Goal: Check status: Check status

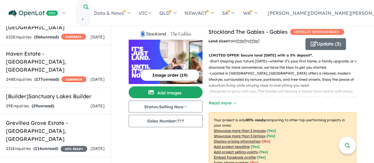
scroll to position [443, 0]
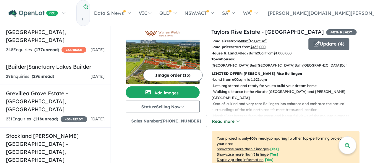
click at [226, 120] on button "Read more" at bounding box center [226, 121] width 28 height 7
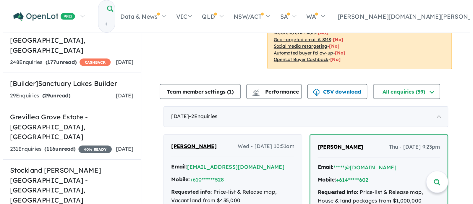
scroll to position [532, 0]
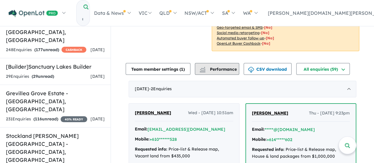
click at [222, 72] on button "Performance" at bounding box center [217, 69] width 44 height 12
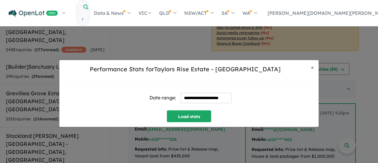
click at [218, 97] on input "**********" at bounding box center [206, 98] width 51 height 10
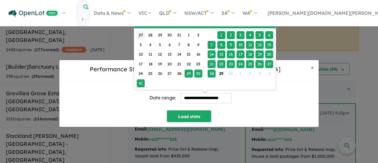
click at [142, 33] on div "27" at bounding box center [141, 35] width 8 height 8
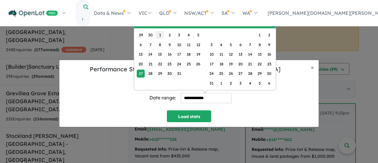
click at [162, 34] on div "1" at bounding box center [160, 35] width 8 height 8
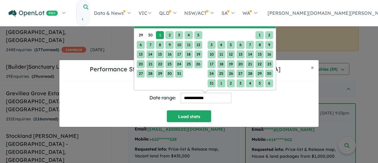
click at [271, 84] on div "6" at bounding box center [269, 83] width 8 height 8
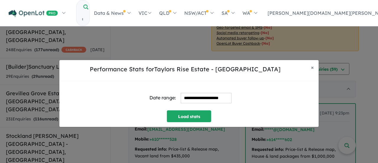
click at [227, 97] on input "**********" at bounding box center [206, 98] width 51 height 10
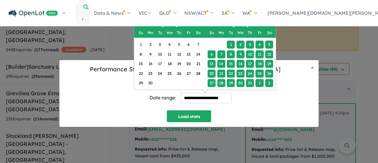
click at [270, 23] on span "Next Month" at bounding box center [270, 23] width 0 height 7
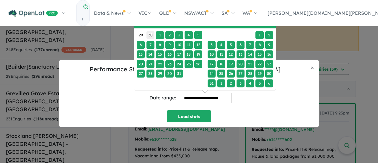
click at [149, 33] on div "30" at bounding box center [151, 35] width 8 height 8
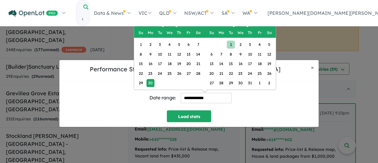
click at [232, 46] on div "1" at bounding box center [231, 44] width 8 height 8
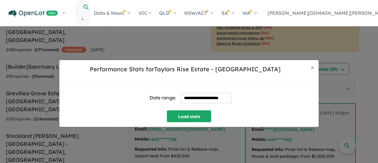
click at [218, 96] on input "**********" at bounding box center [206, 98] width 51 height 10
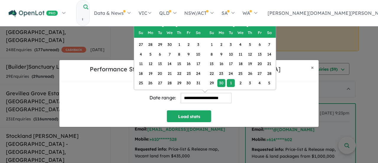
click at [233, 82] on div "1" at bounding box center [231, 83] width 8 height 8
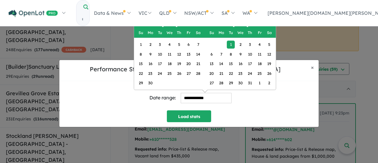
click at [270, 24] on span "Next Month" at bounding box center [270, 23] width 0 height 7
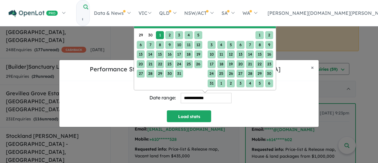
click at [270, 81] on div "6" at bounding box center [269, 83] width 8 height 8
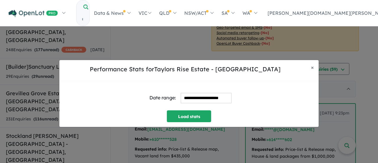
click at [222, 97] on input "**********" at bounding box center [206, 98] width 51 height 10
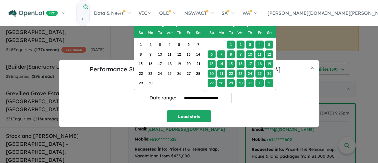
click at [270, 22] on span "Next Month" at bounding box center [270, 23] width 0 height 7
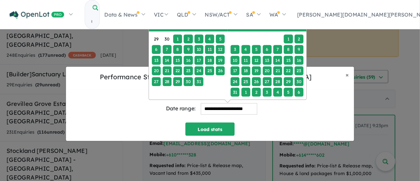
scroll to position [531, 0]
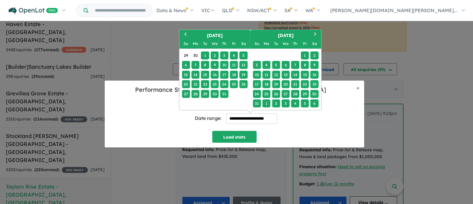
click at [203, 54] on div "1" at bounding box center [205, 55] width 8 height 8
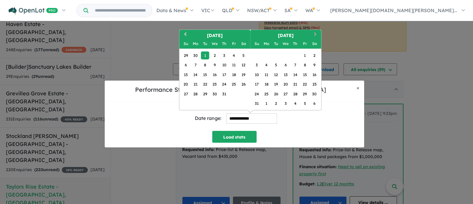
click at [315, 33] on span "Next Month" at bounding box center [315, 34] width 0 height 7
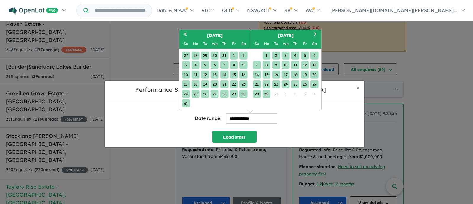
click at [266, 95] on div "29" at bounding box center [266, 94] width 8 height 8
type input "**********"
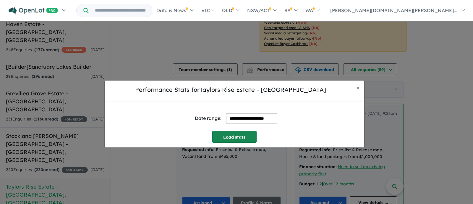
click at [235, 135] on button "Load stats" at bounding box center [234, 137] width 44 height 12
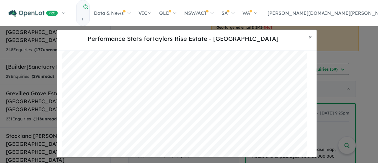
scroll to position [105, 0]
click at [256, 38] on h5 "Performance Stats for Taylors Rise Estate - [GEOGRAPHIC_DATA]" at bounding box center [183, 38] width 242 height 9
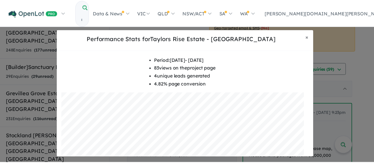
scroll to position [0, 0]
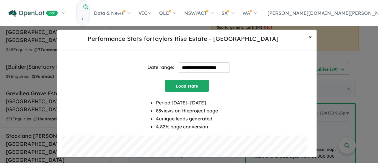
click at [311, 36] on span "×" at bounding box center [310, 36] width 3 height 7
